Goal: Find specific page/section: Find specific page/section

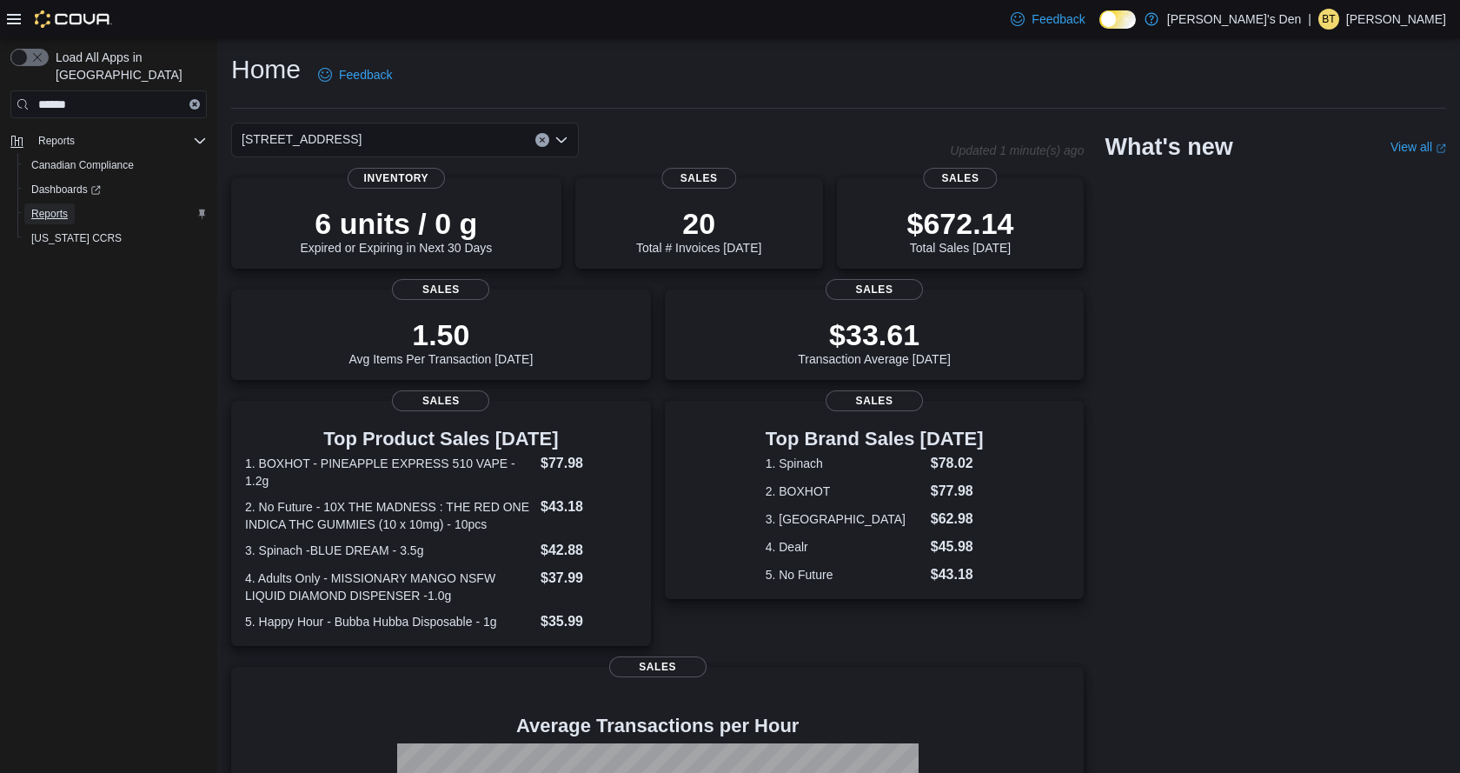
click at [70, 203] on link "Reports" at bounding box center [49, 213] width 50 height 21
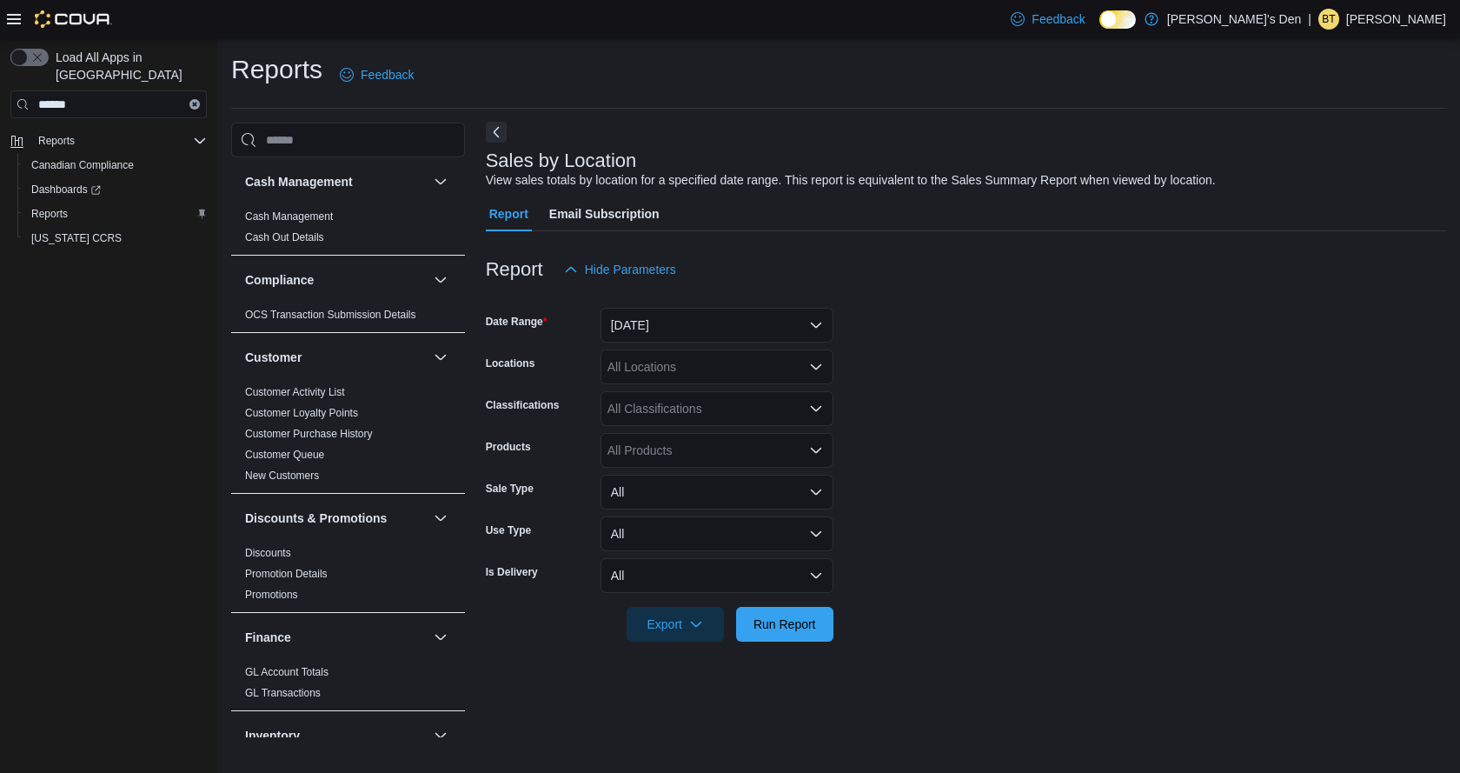
click at [489, 127] on button "Next" at bounding box center [496, 132] width 21 height 21
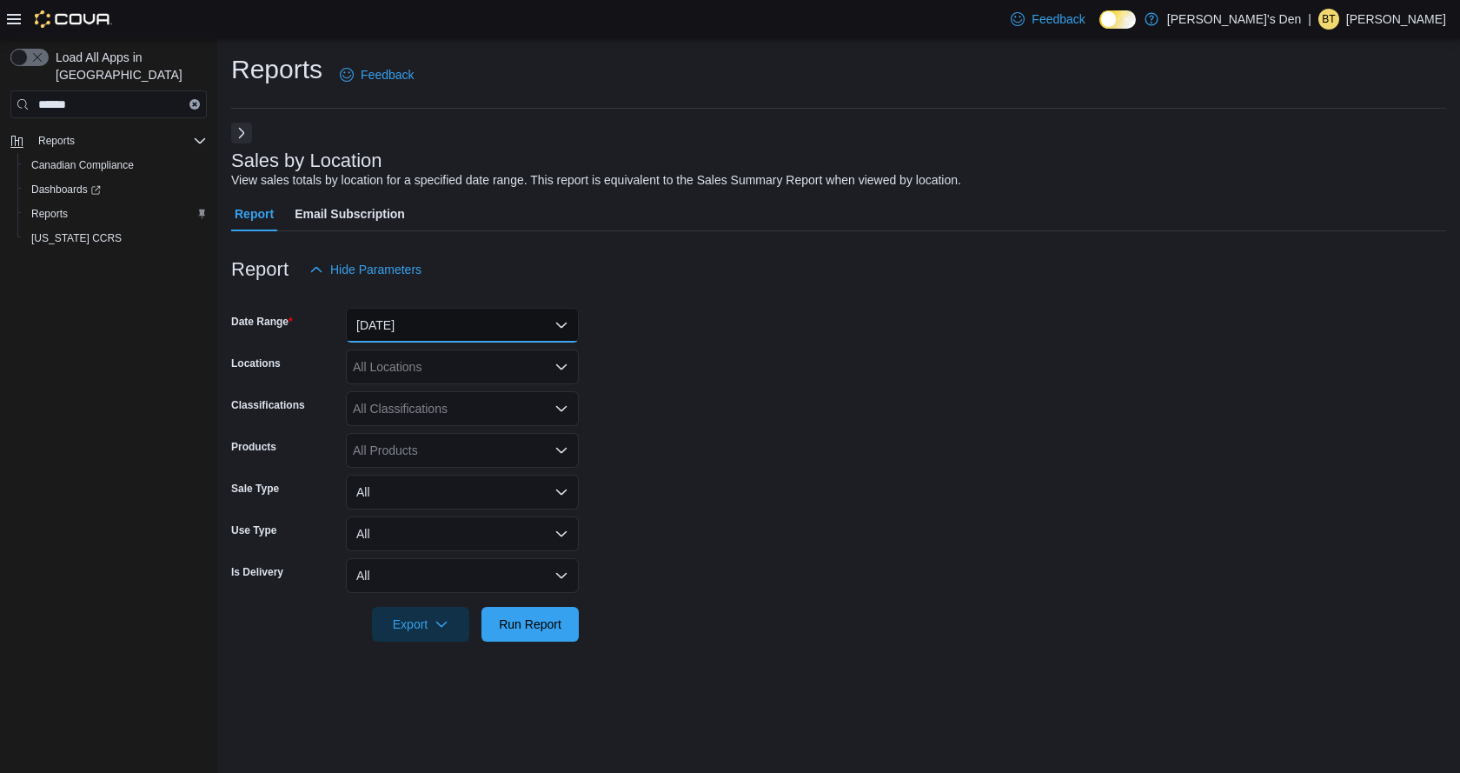
click at [524, 332] on button "[DATE]" at bounding box center [462, 325] width 233 height 35
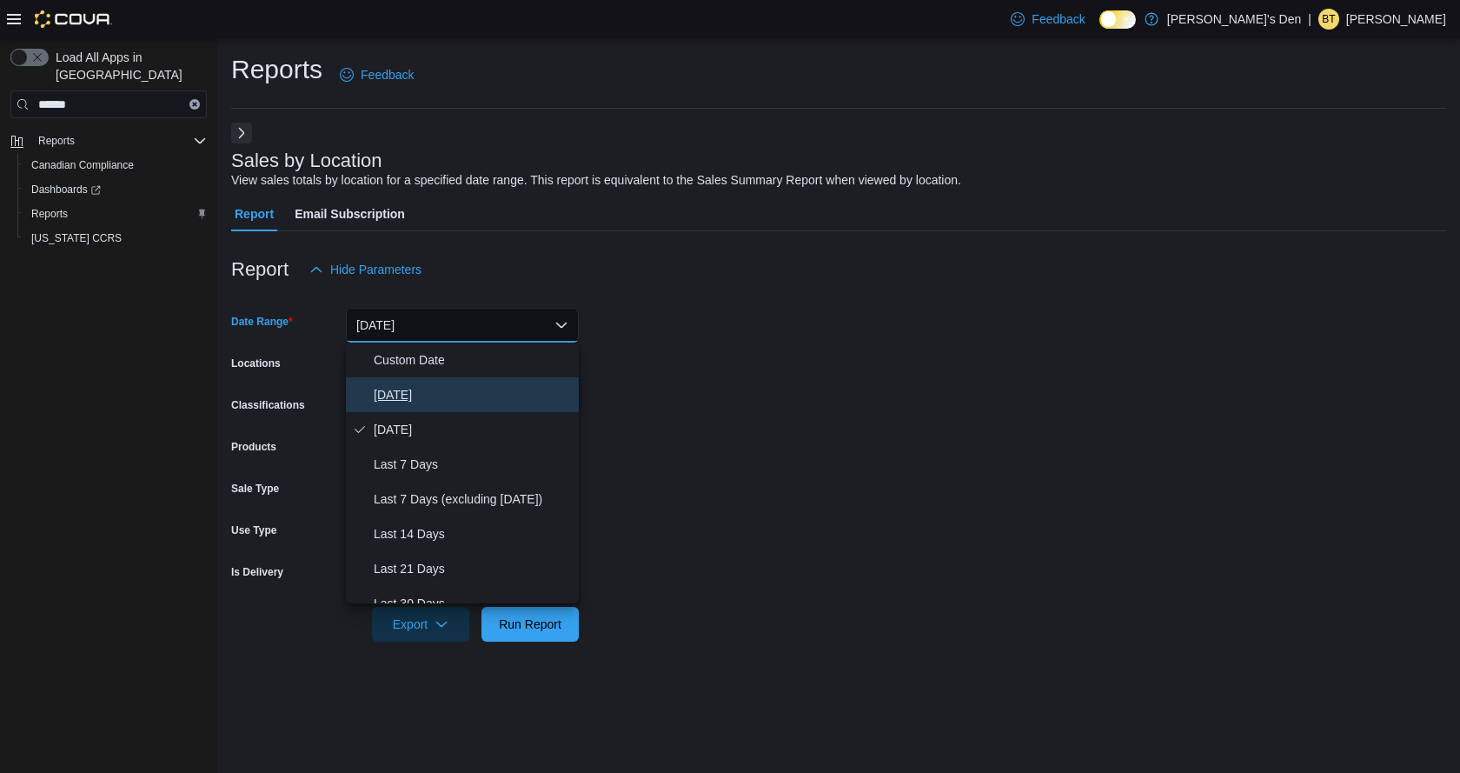
click at [488, 390] on span "[DATE]" at bounding box center [473, 394] width 198 height 21
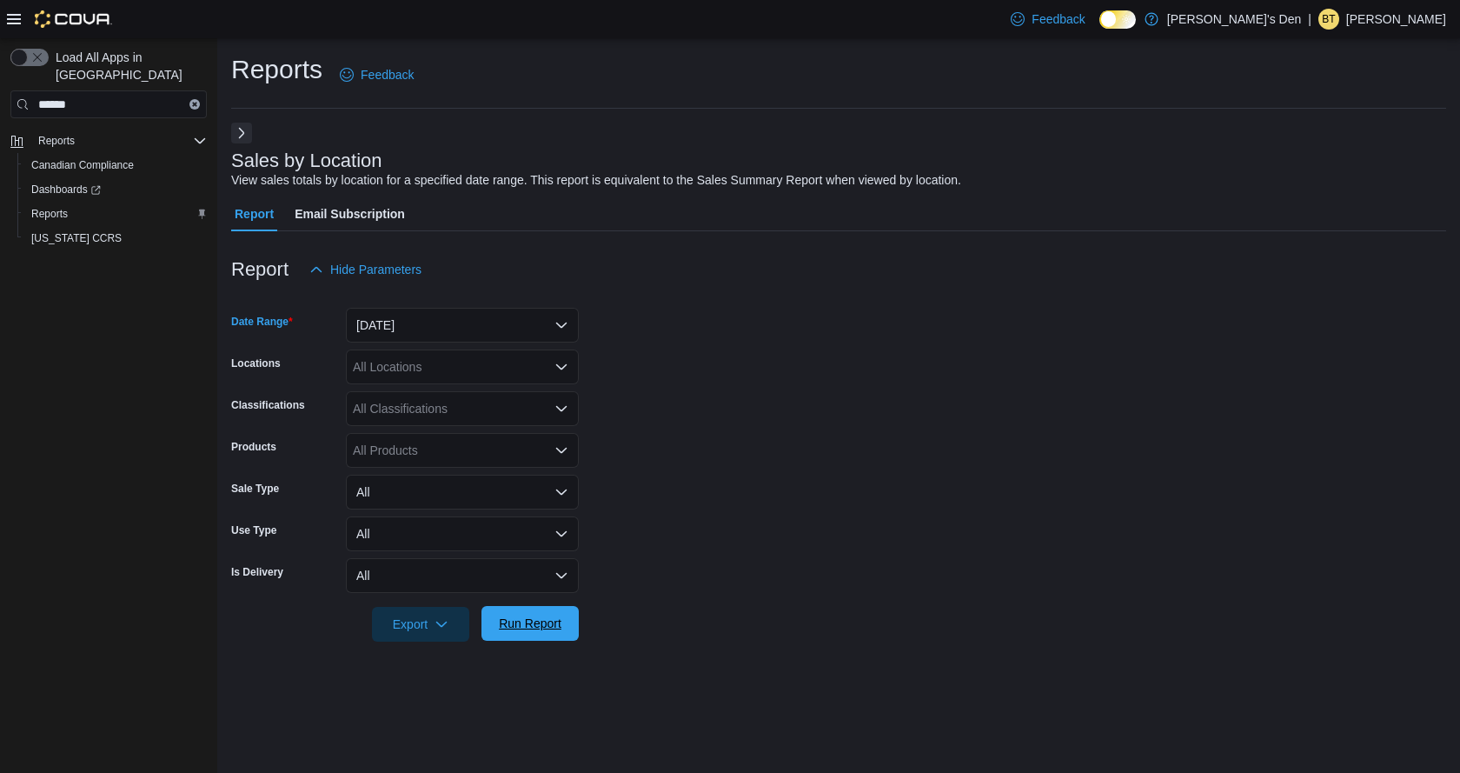
click at [501, 614] on span "Run Report" at bounding box center [530, 623] width 76 height 35
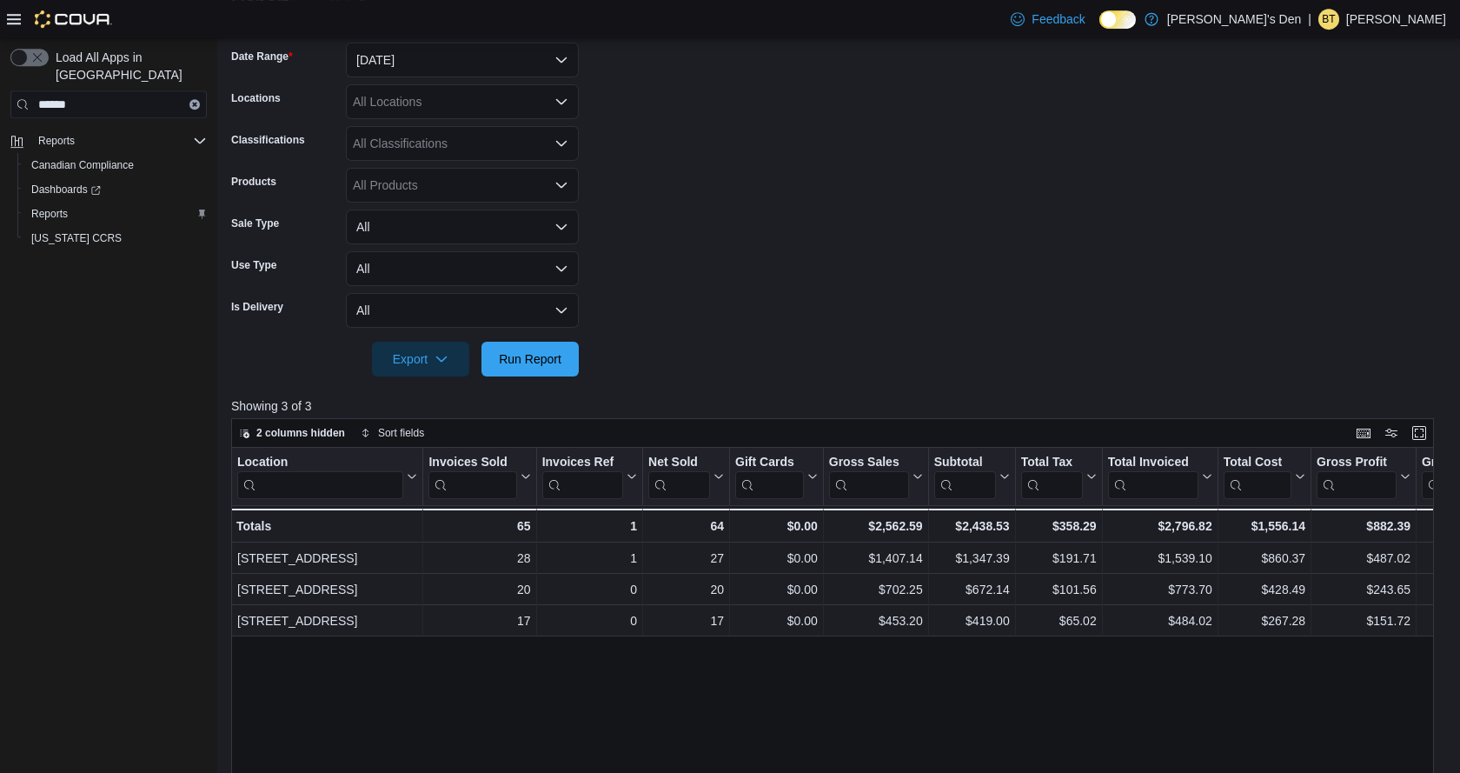
scroll to position [266, 0]
